Goal: Task Accomplishment & Management: Manage account settings

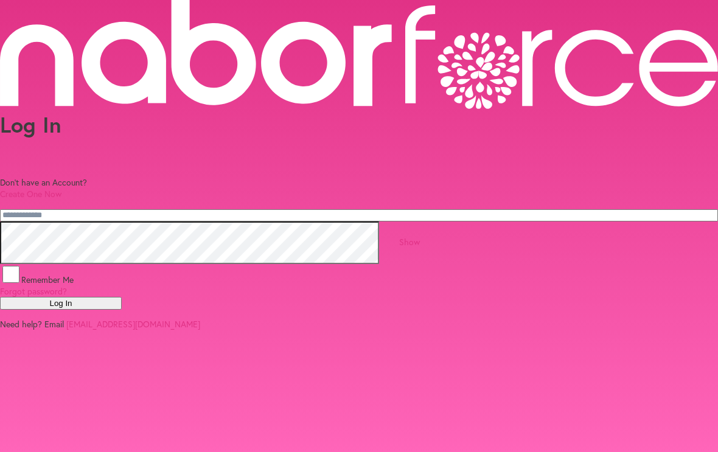
click at [277, 209] on input "email" at bounding box center [359, 215] width 718 height 12
type input "**********"
click at [122, 310] on button "Log In" at bounding box center [61, 303] width 122 height 13
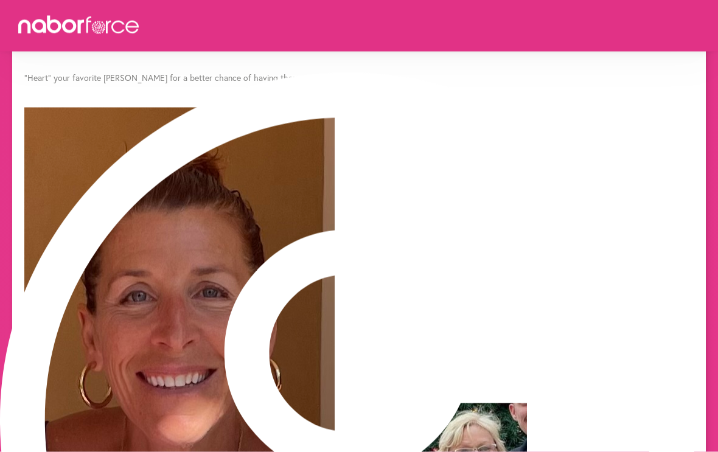
scroll to position [1270, 0]
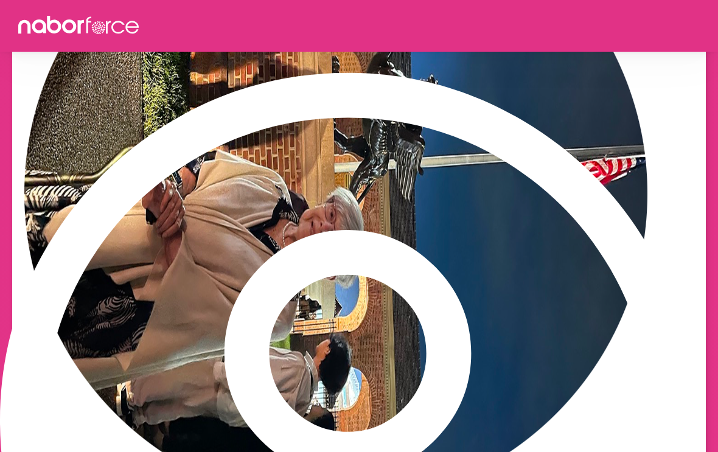
scroll to position [281, 0]
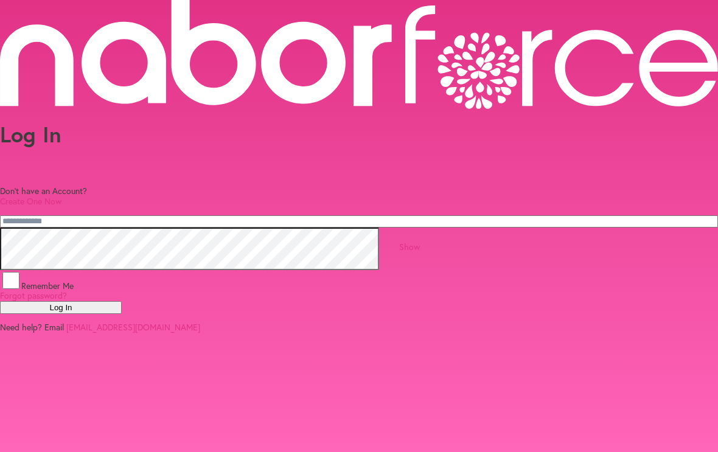
scroll to position [52, 0]
